Goal: Check status: Check status

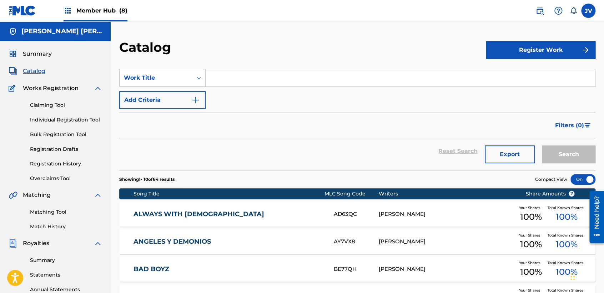
click at [108, 10] on span "Member Hub (8)" at bounding box center [101, 10] width 51 height 8
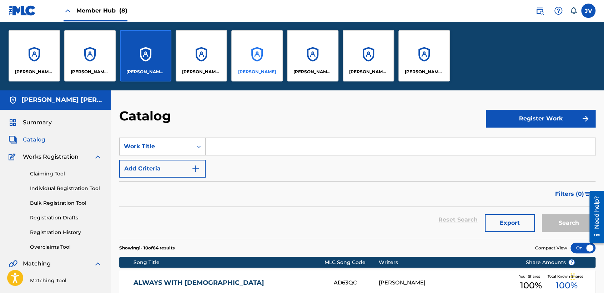
click at [259, 55] on div "[PERSON_NAME]" at bounding box center [256, 55] width 51 height 51
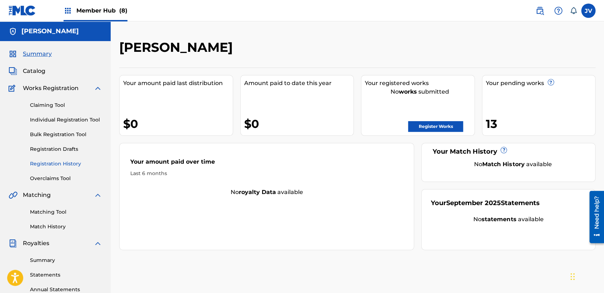
click at [63, 161] on link "Registration History" at bounding box center [66, 163] width 72 height 7
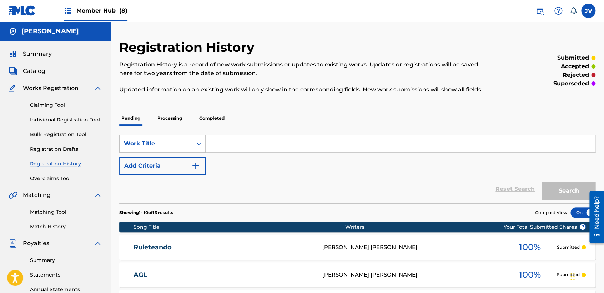
click at [167, 118] on p "Processing" at bounding box center [169, 118] width 29 height 15
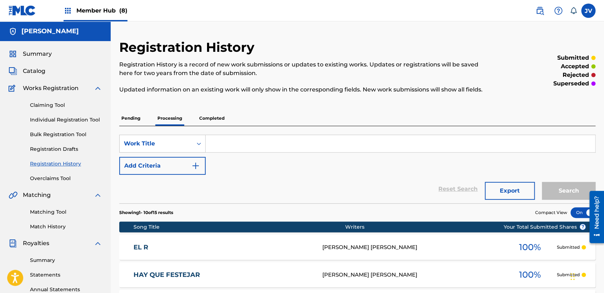
drag, startPoint x: 167, startPoint y: 117, endPoint x: 229, endPoint y: 120, distance: 62.1
click at [230, 119] on div "Pending Processing Completed" at bounding box center [357, 118] width 476 height 15
click at [227, 119] on div "Pending Processing Completed" at bounding box center [357, 118] width 476 height 15
click at [224, 118] on p "Completed" at bounding box center [212, 118] width 30 height 15
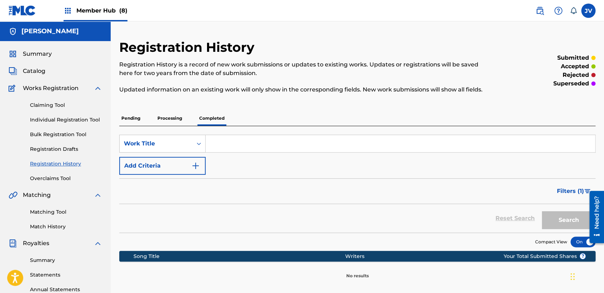
click at [171, 113] on p "Processing" at bounding box center [169, 118] width 29 height 15
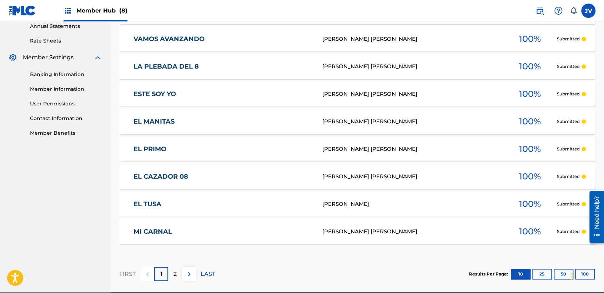
scroll to position [296, 0]
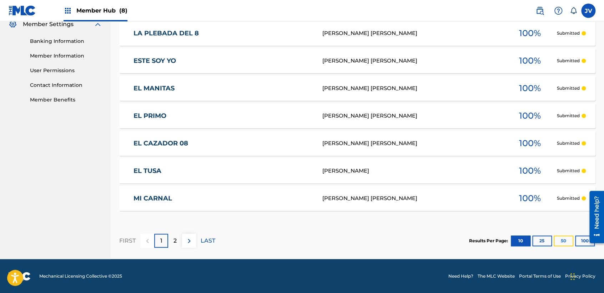
click at [553, 241] on button "50" at bounding box center [563, 240] width 20 height 11
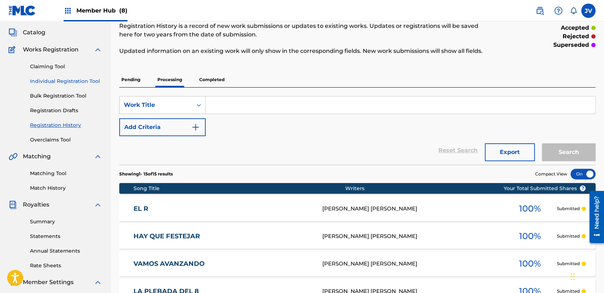
scroll to position [0, 0]
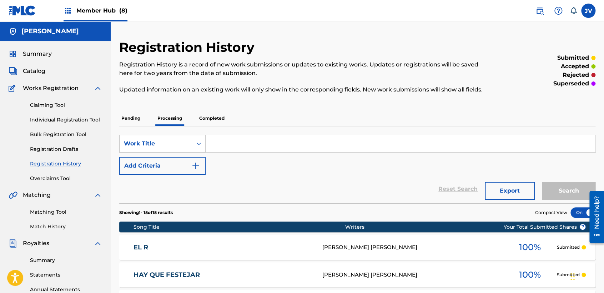
click at [110, 4] on div "Member Hub (8)" at bounding box center [96, 10] width 64 height 21
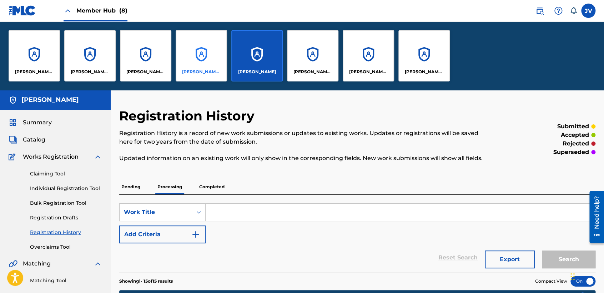
click at [201, 49] on div "[PERSON_NAME] [PERSON_NAME]" at bounding box center [201, 55] width 51 height 51
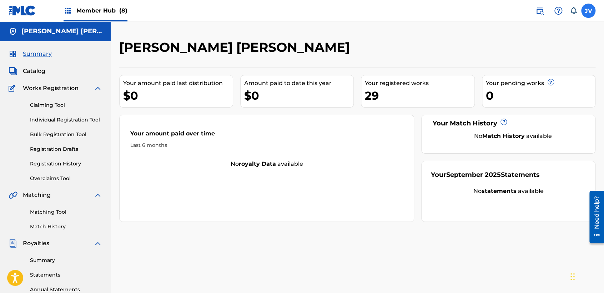
click at [582, 12] on label at bounding box center [588, 11] width 14 height 14
click at [588, 11] on input "JV [PERSON_NAME] [PERSON_NAME] [EMAIL_ADDRESS][DOMAIN_NAME] Notification Prefer…" at bounding box center [588, 11] width 0 height 0
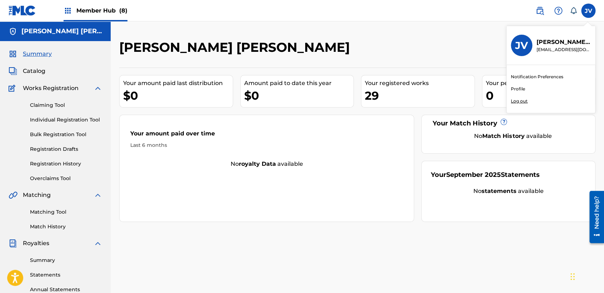
click at [515, 90] on link "Profile" at bounding box center [518, 89] width 14 height 6
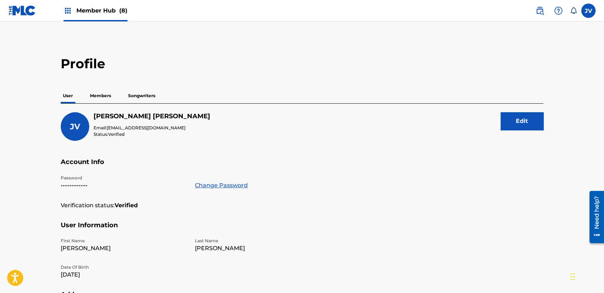
click at [104, 17] on div "Member Hub (8)" at bounding box center [96, 10] width 64 height 21
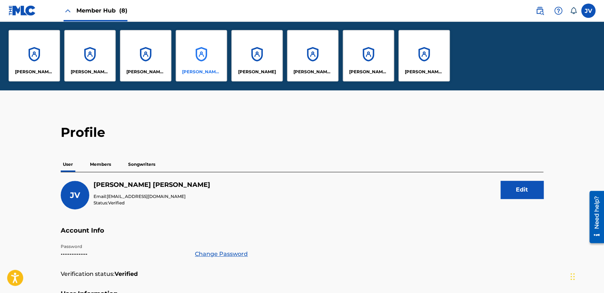
click at [188, 68] on div "[PERSON_NAME] [PERSON_NAME]" at bounding box center [201, 55] width 51 height 51
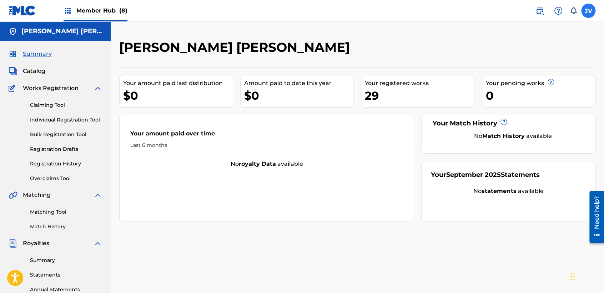
click at [592, 16] on label at bounding box center [588, 11] width 14 height 14
click at [588, 11] on input "JV [PERSON_NAME] [PERSON_NAME] [EMAIL_ADDRESS][DOMAIN_NAME] Notification Prefer…" at bounding box center [588, 11] width 0 height 0
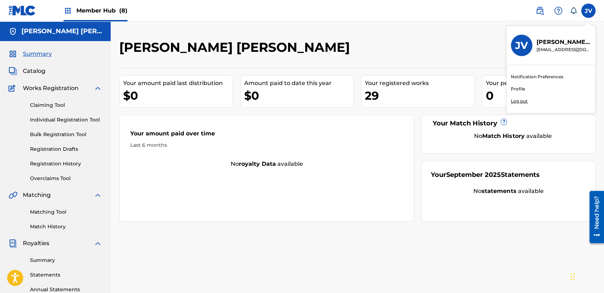
click at [455, 41] on div "[PERSON_NAME] [PERSON_NAME]" at bounding box center [302, 49] width 366 height 21
click at [49, 54] on span "Summary" at bounding box center [37, 54] width 29 height 9
